Goal: Task Accomplishment & Management: Use online tool/utility

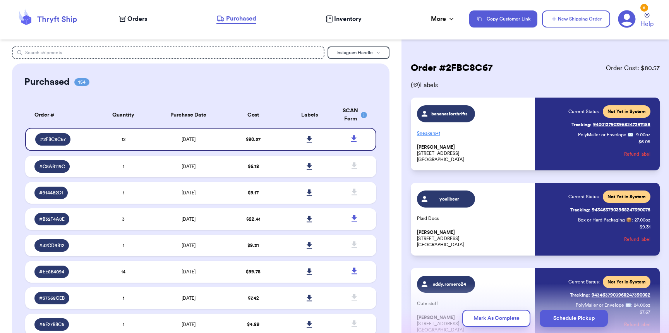
click at [134, 24] on nav "Orders Purchased Inventory More Stats Completed Orders Payments Payouts Copy Cu…" at bounding box center [391, 19] width 558 height 26
click at [134, 21] on span "Orders" at bounding box center [137, 18] width 20 height 9
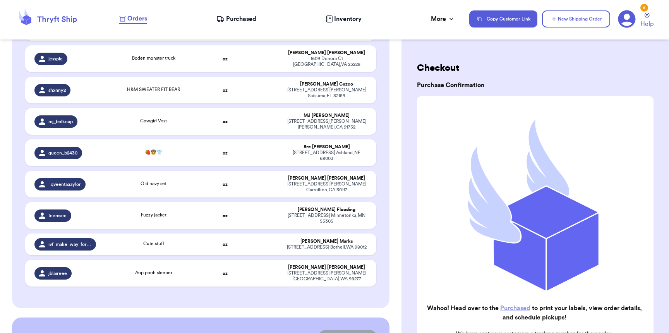
scroll to position [503, 0]
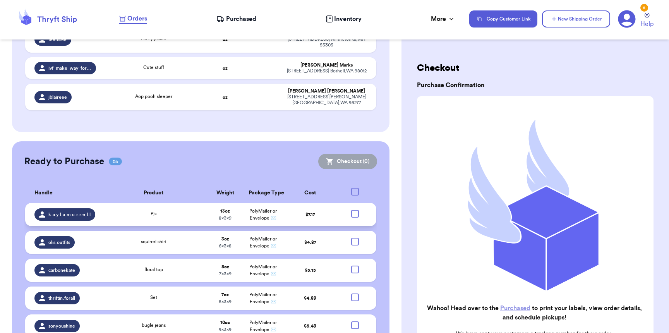
click at [351, 210] on div at bounding box center [355, 214] width 8 height 8
click at [355, 209] on input "checkbox" at bounding box center [355, 209] width 0 height 0
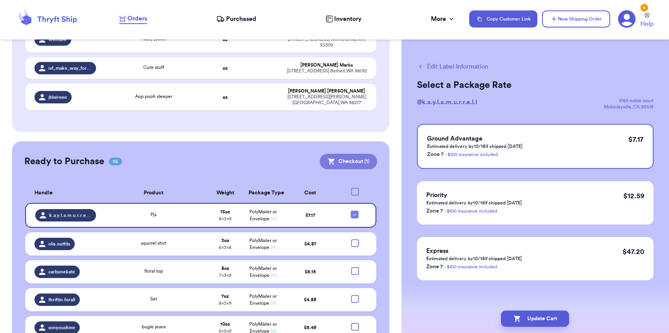
click at [346, 154] on button "Checkout ( 1 )" at bounding box center [348, 161] width 57 height 15
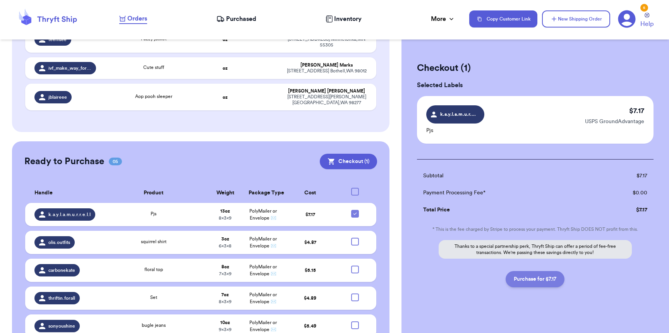
click at [512, 280] on button "Purchase for $7.17" at bounding box center [535, 279] width 59 height 16
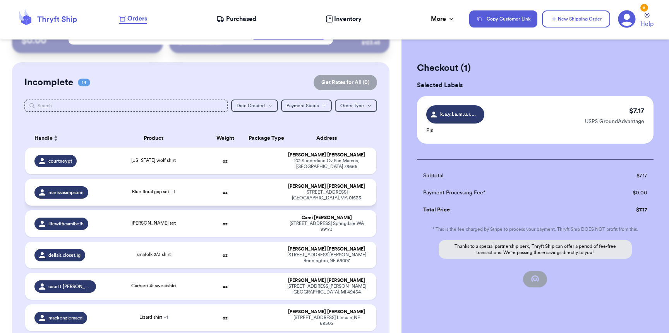
checkbox input "false"
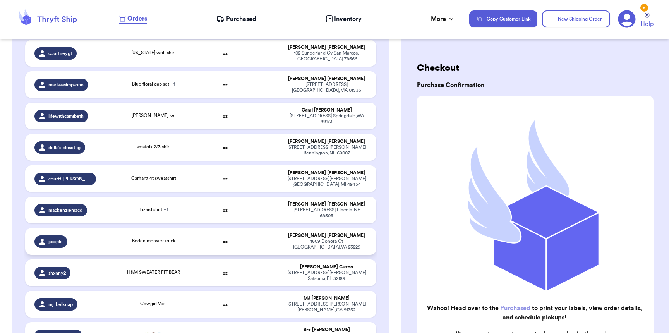
scroll to position [144, 0]
click at [286, 269] on div "[STREET_ADDRESS][PERSON_NAME]" at bounding box center [326, 275] width 81 height 12
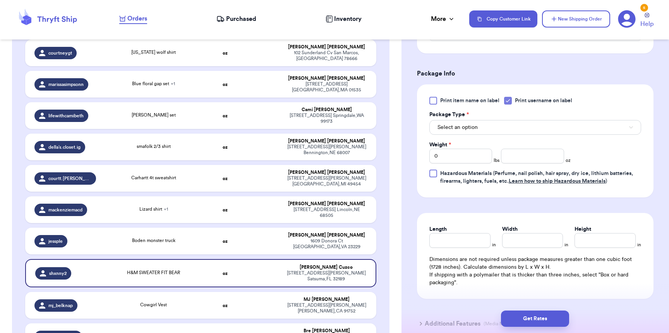
scroll to position [307, 0]
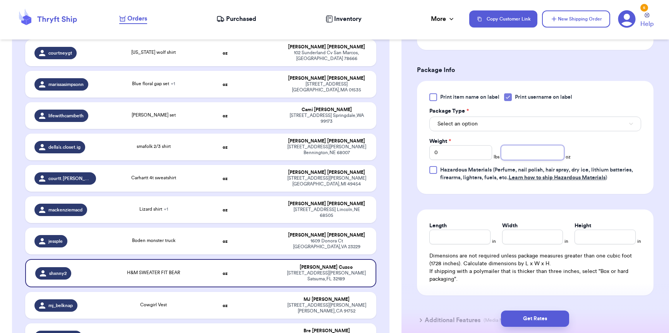
click at [522, 158] on input "number" at bounding box center [532, 152] width 63 height 15
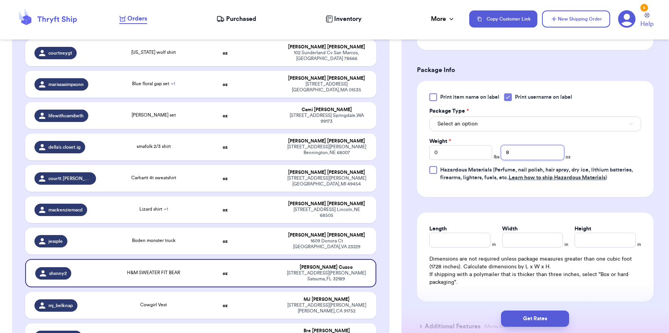
type input "8"
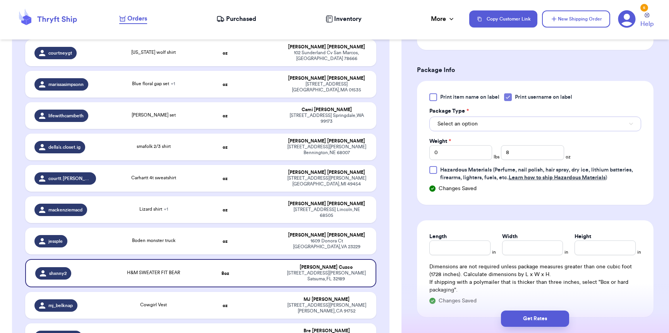
click at [548, 124] on button "Select an option" at bounding box center [535, 124] width 212 height 15
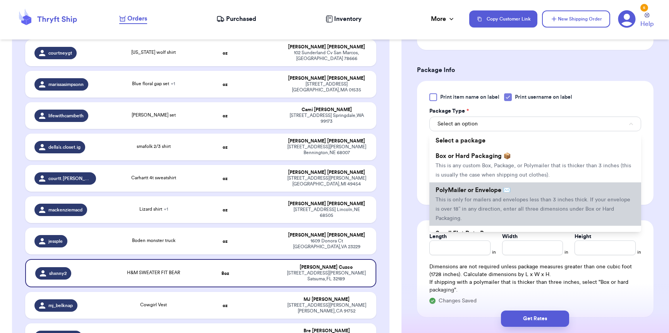
click at [465, 209] on span "This is only for mailers and envelopes less than 3 inches thick. If your envelo…" at bounding box center [533, 209] width 195 height 24
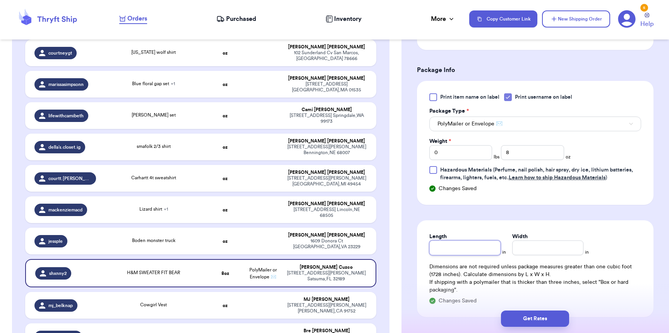
click at [458, 255] on input "Length" at bounding box center [464, 247] width 71 height 15
type input "9"
type input "8"
click at [539, 313] on button "Get Rates" at bounding box center [535, 318] width 68 height 16
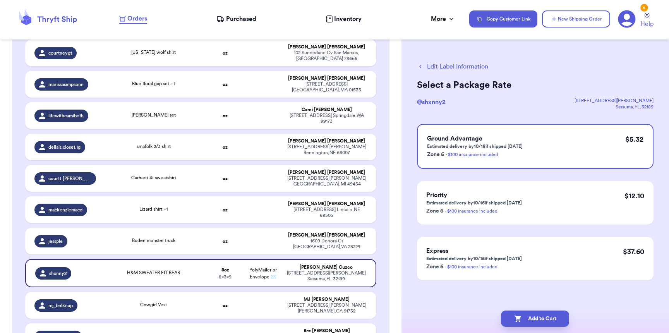
click at [254, 27] on nav "Orders Purchased Inventory More Stats Completed Orders Payments Payouts Copy Cu…" at bounding box center [391, 19] width 558 height 26
click at [246, 23] on span "Purchased" at bounding box center [241, 18] width 30 height 9
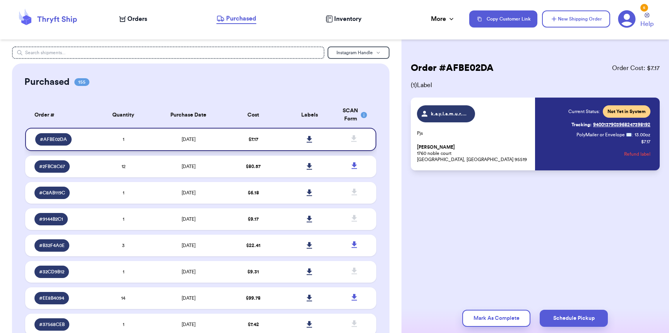
click at [307, 141] on icon at bounding box center [309, 139] width 5 height 7
